Goal: Use online tool/utility: Utilize a website feature to perform a specific function

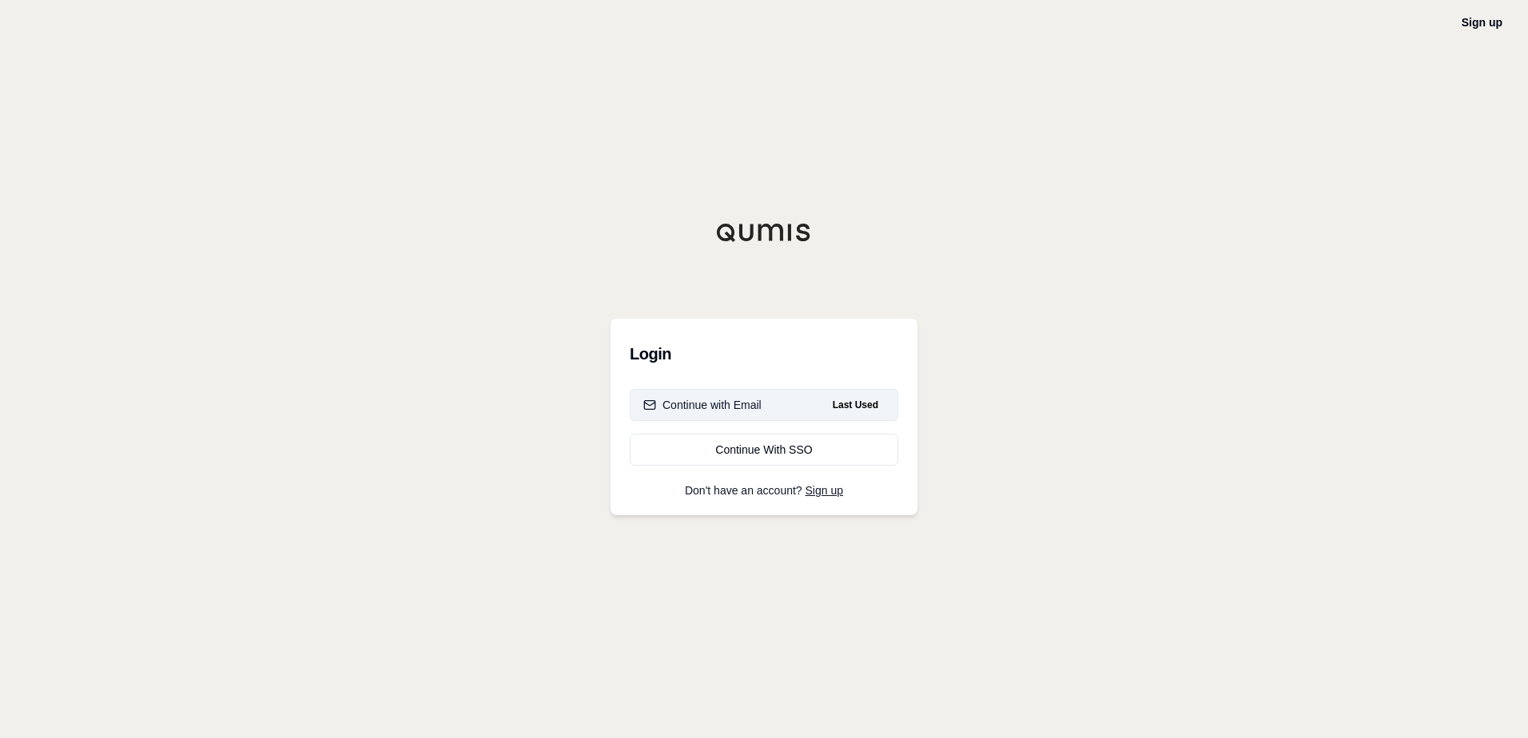
click at [790, 400] on button "Continue with Email Last Used" at bounding box center [764, 405] width 268 height 32
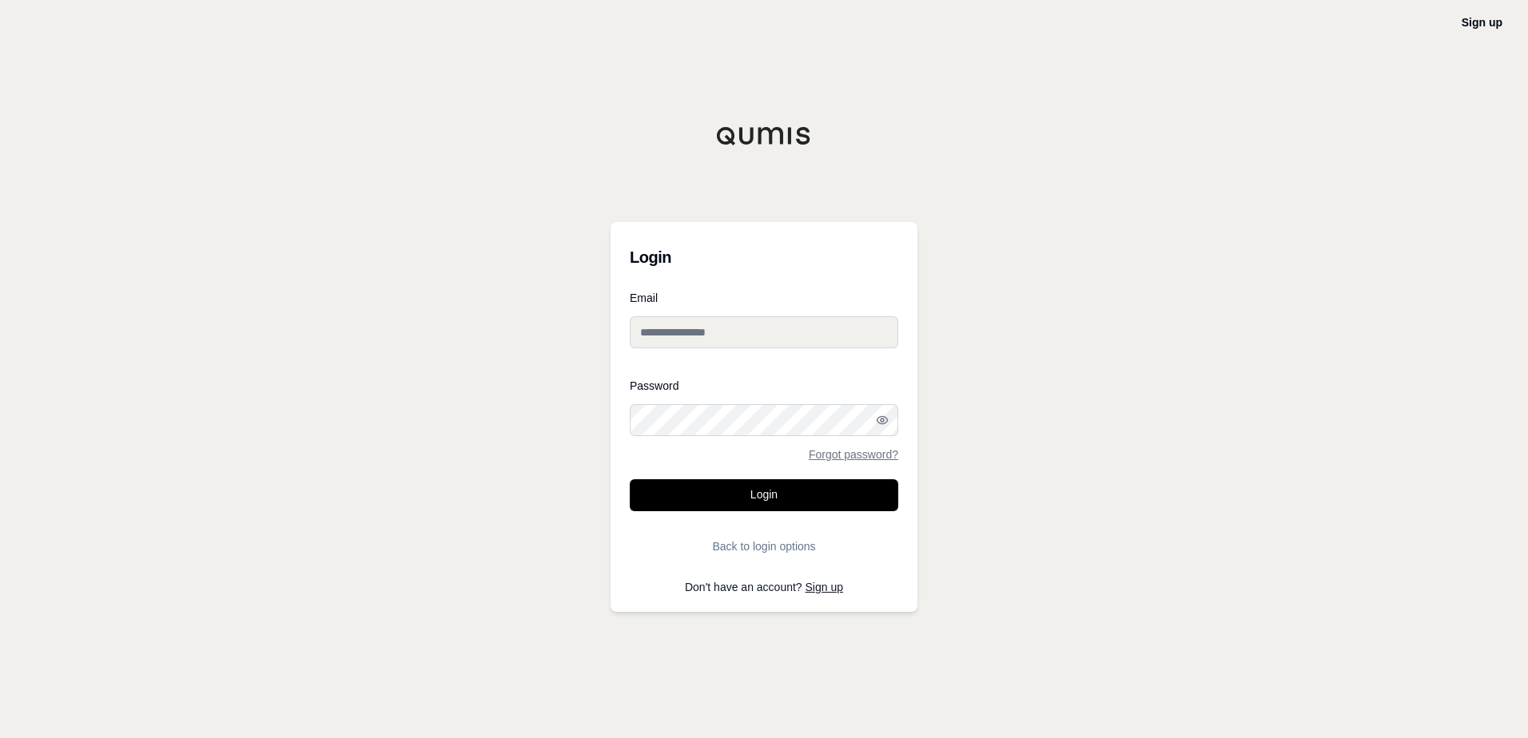
click at [766, 342] on input "Email" at bounding box center [764, 332] width 268 height 32
type input "**********"
click at [630, 479] on button "Login" at bounding box center [764, 495] width 268 height 32
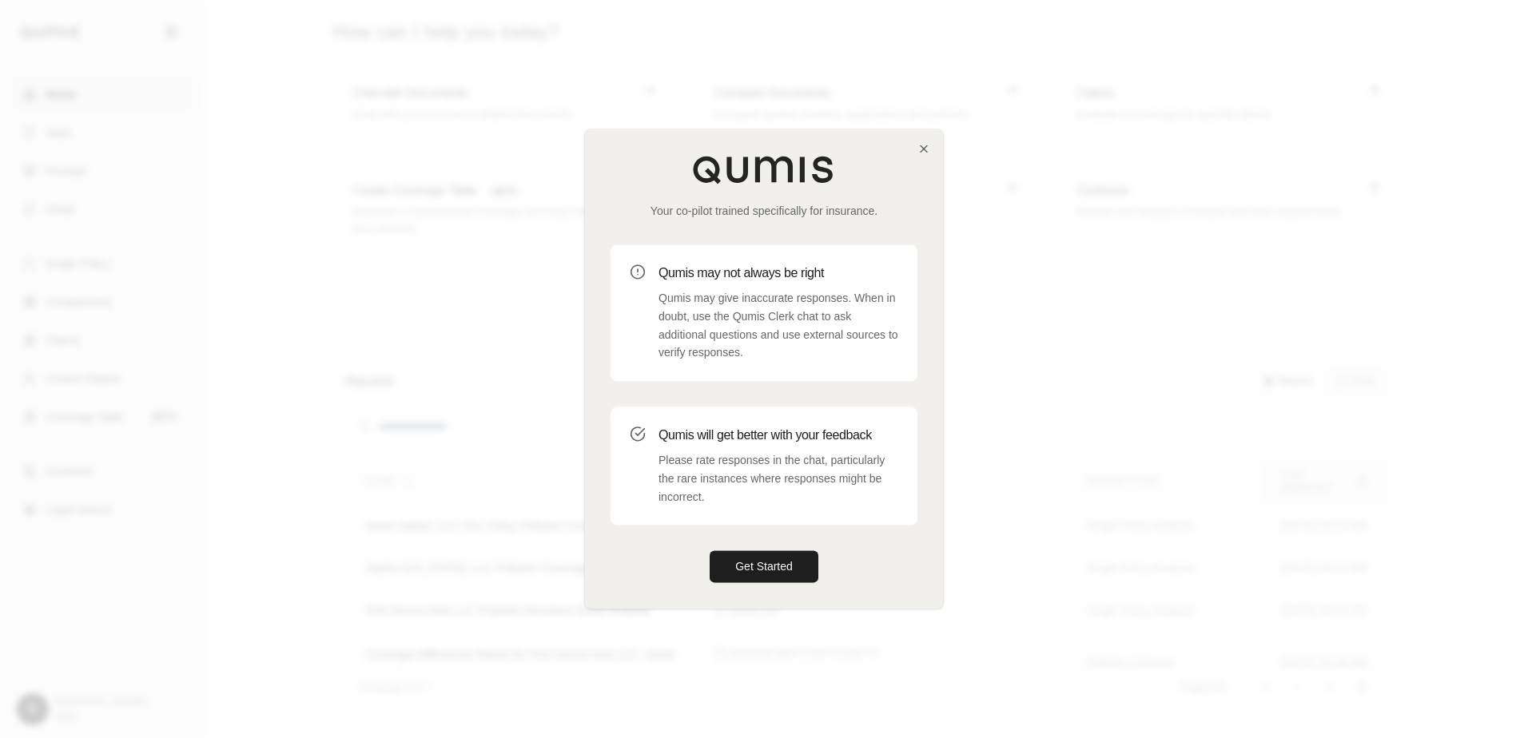
click at [1178, 652] on div at bounding box center [764, 369] width 1528 height 738
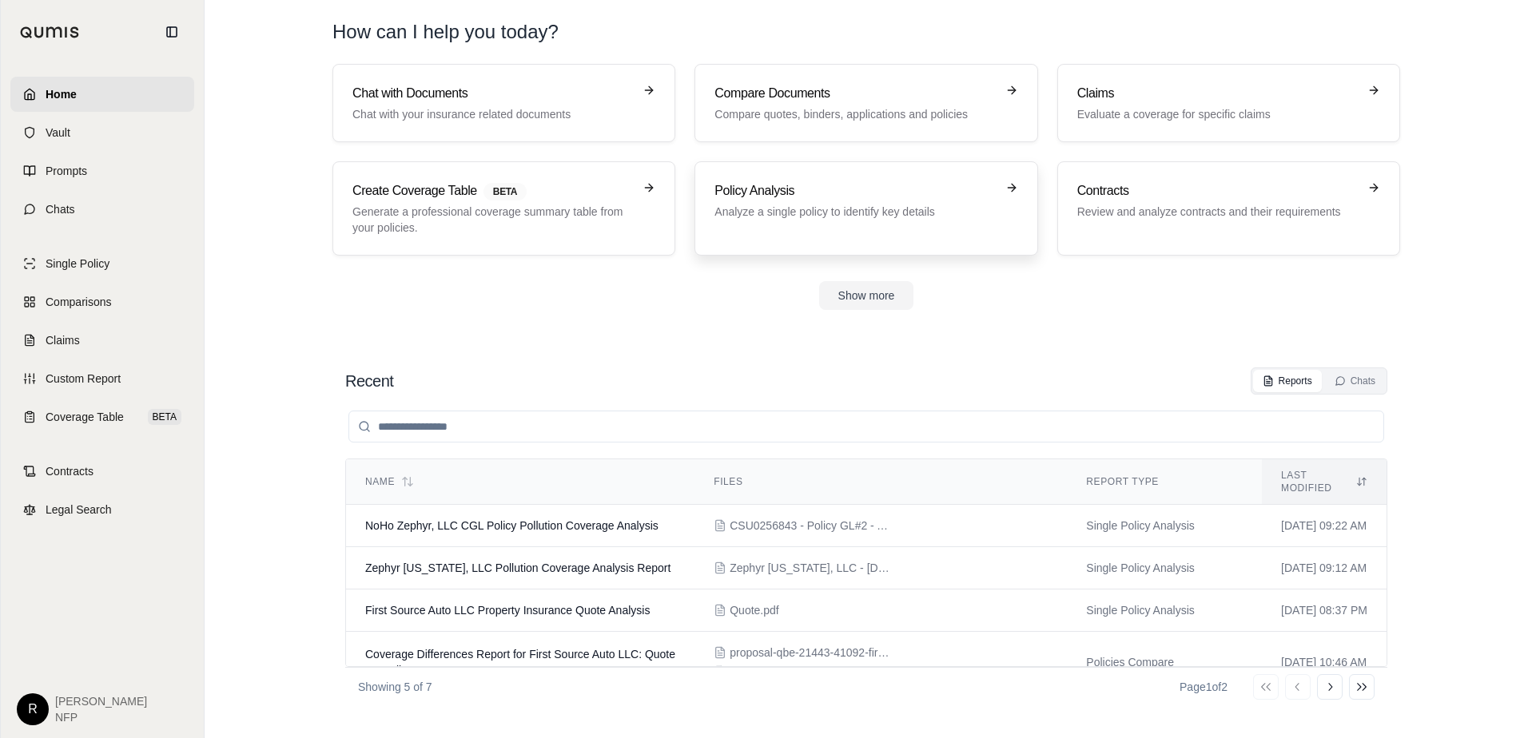
click at [772, 217] on p "Analyze a single policy to identify key details" at bounding box center [854, 212] width 280 height 16
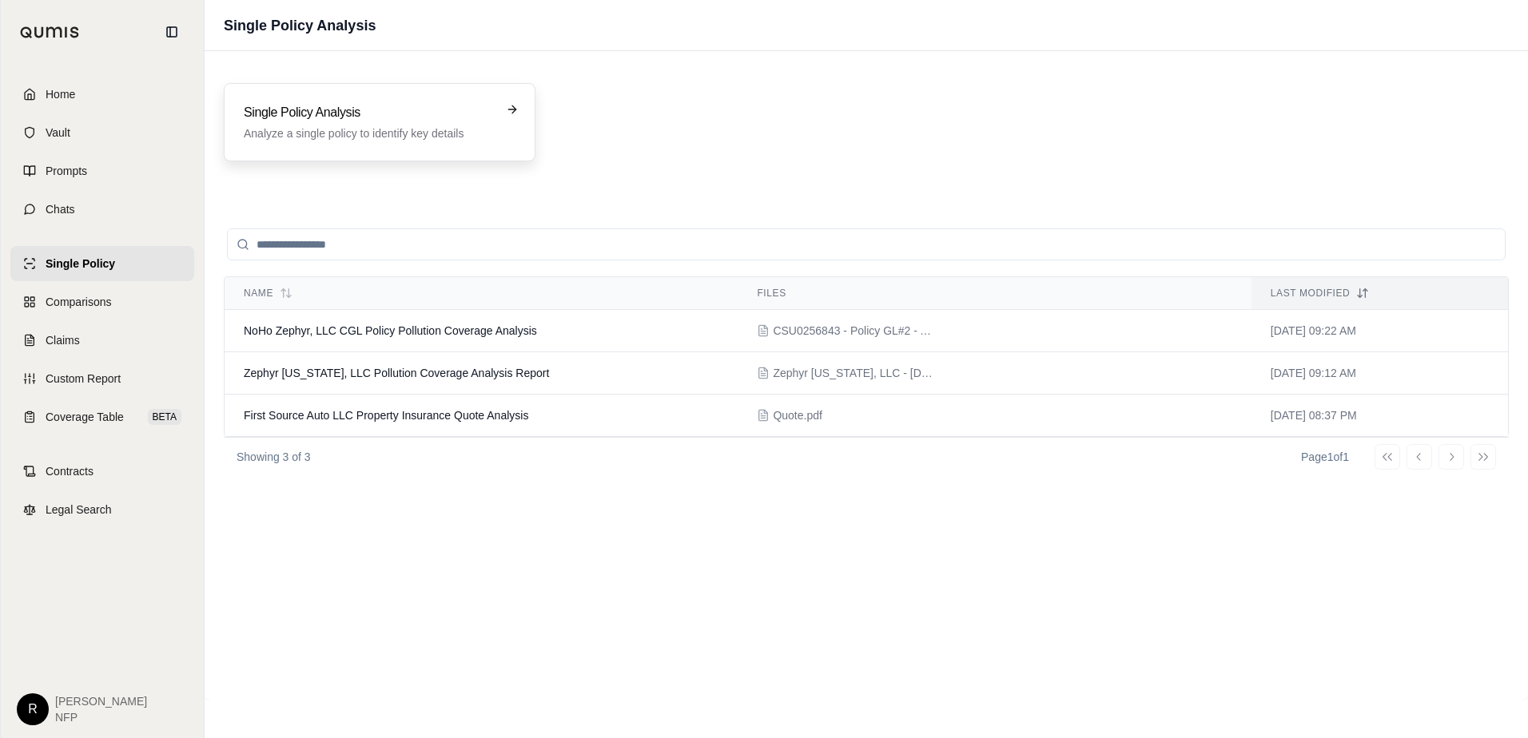
click at [410, 127] on p "Analyze a single policy to identify key details" at bounding box center [368, 133] width 249 height 16
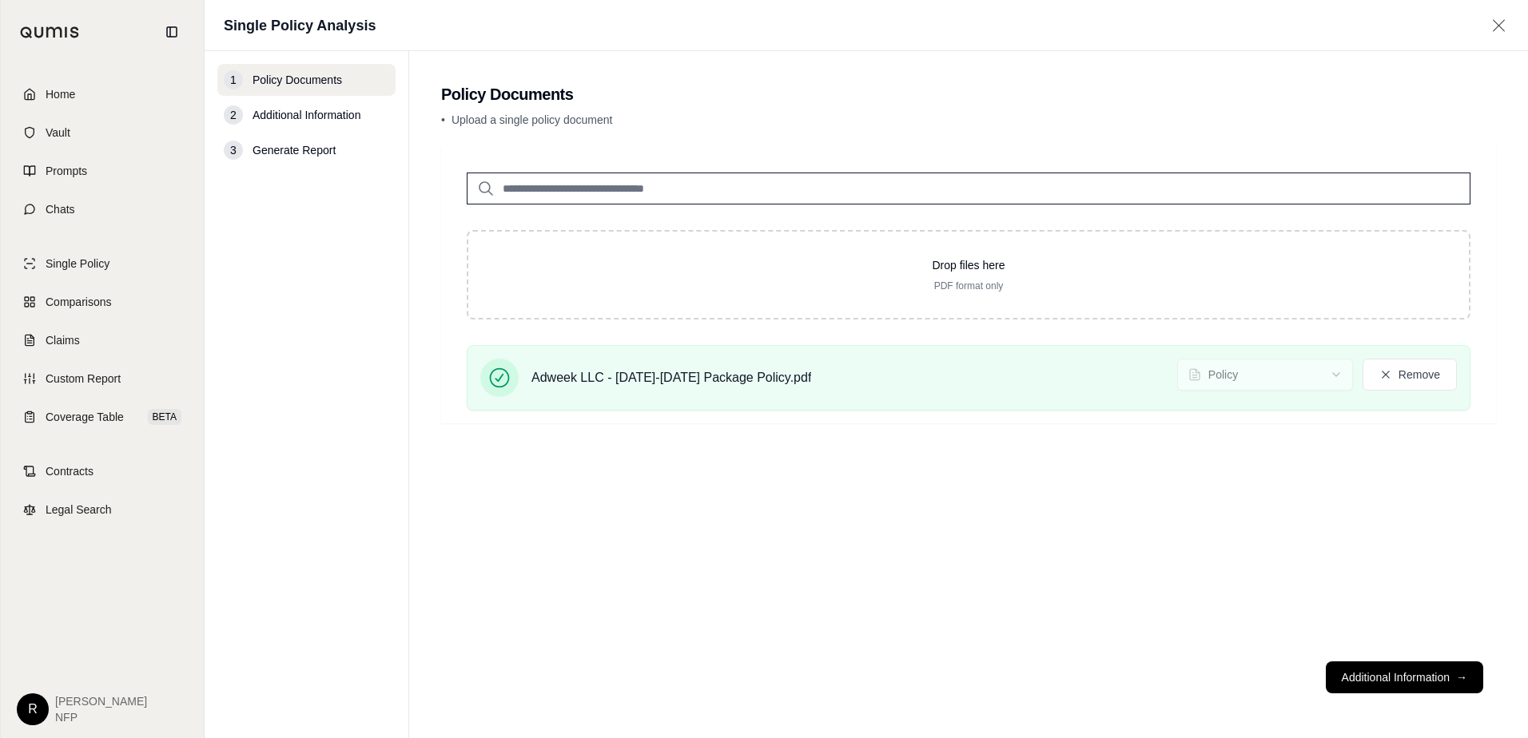
click at [1343, 680] on button "Additional Information →" at bounding box center [1404, 678] width 157 height 32
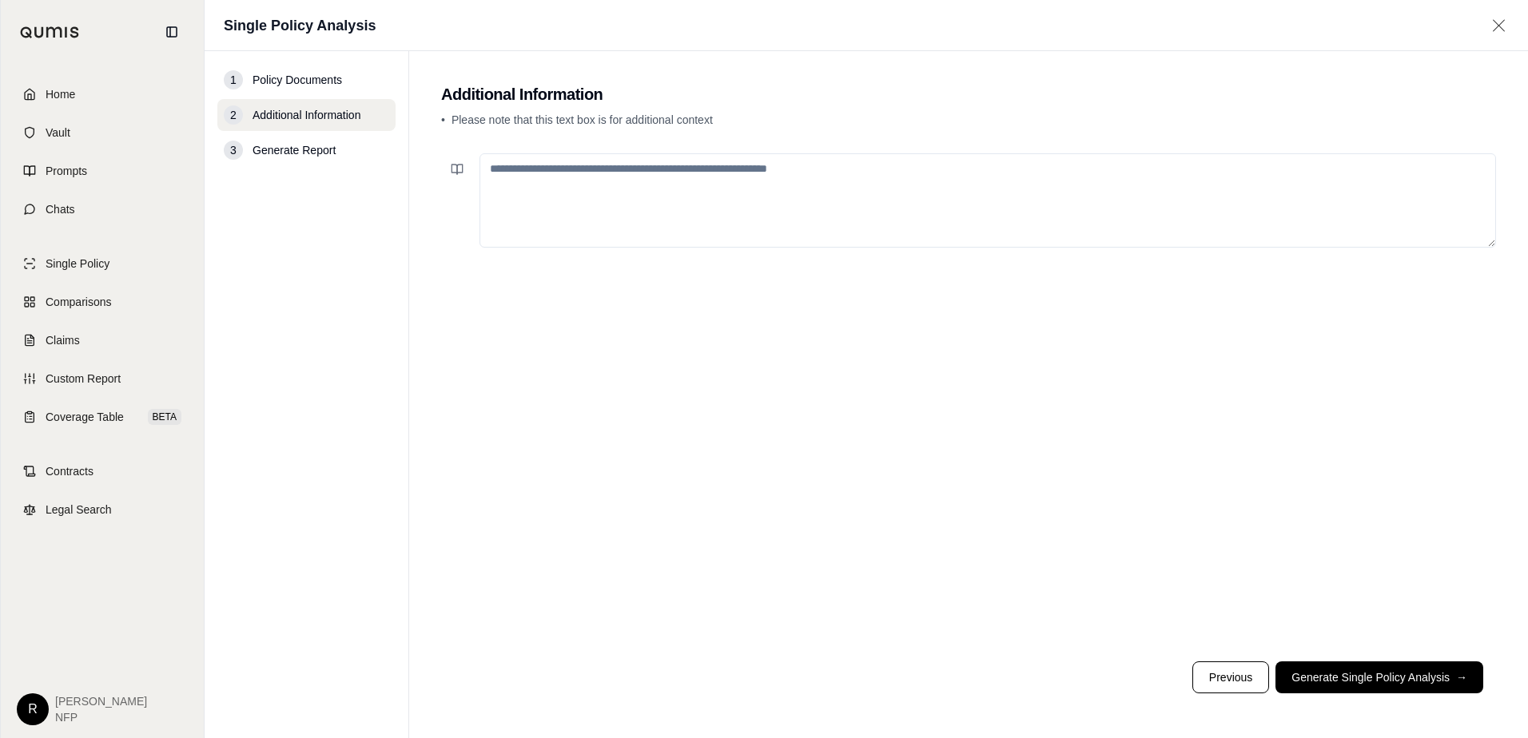
click at [844, 199] on textarea at bounding box center [987, 200] width 1016 height 94
click at [1422, 678] on button "Generate Single Policy Analysis →" at bounding box center [1379, 678] width 208 height 32
